Goal: Task Accomplishment & Management: Use online tool/utility

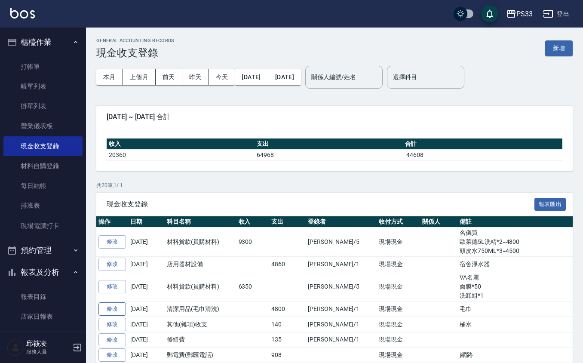
click at [112, 311] on link "修改" at bounding box center [112, 308] width 28 height 13
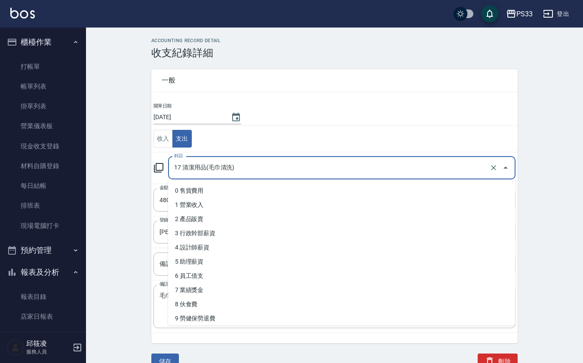
click at [197, 175] on input "17 清潔用品(毛巾清洗)" at bounding box center [330, 167] width 316 height 15
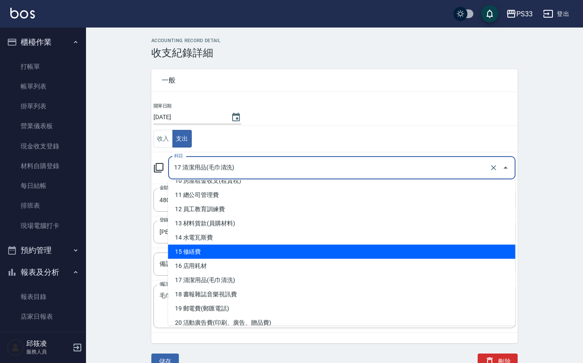
scroll to position [172, 0]
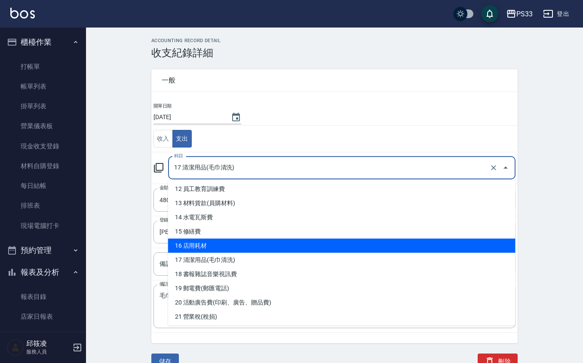
click at [231, 243] on li "16 店用耗材" at bounding box center [342, 246] width 348 height 14
type input "16 店用耗材"
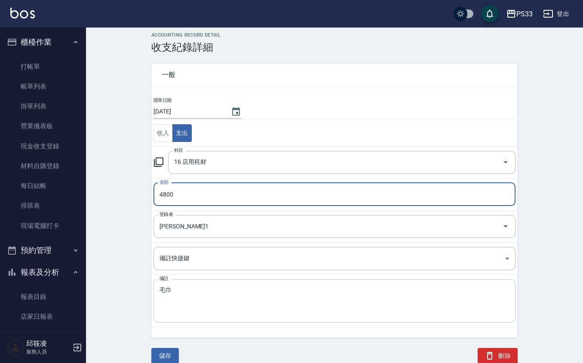
scroll to position [7, 0]
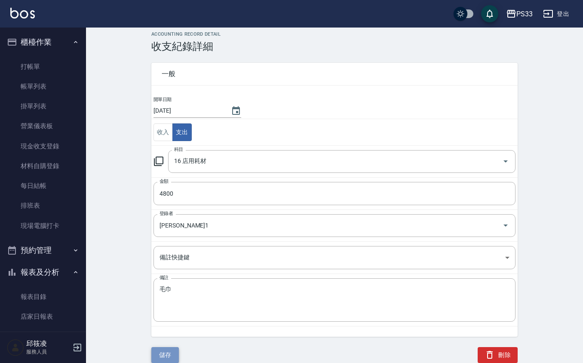
click at [175, 350] on button "儲存" at bounding box center [165, 355] width 28 height 16
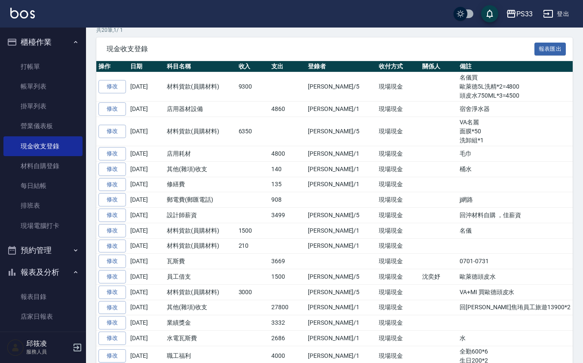
scroll to position [172, 0]
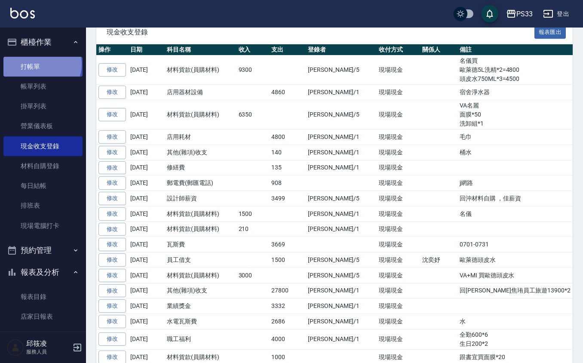
click at [41, 64] on link "打帳單" at bounding box center [42, 67] width 79 height 20
